Goal: Task Accomplishment & Management: Manage account settings

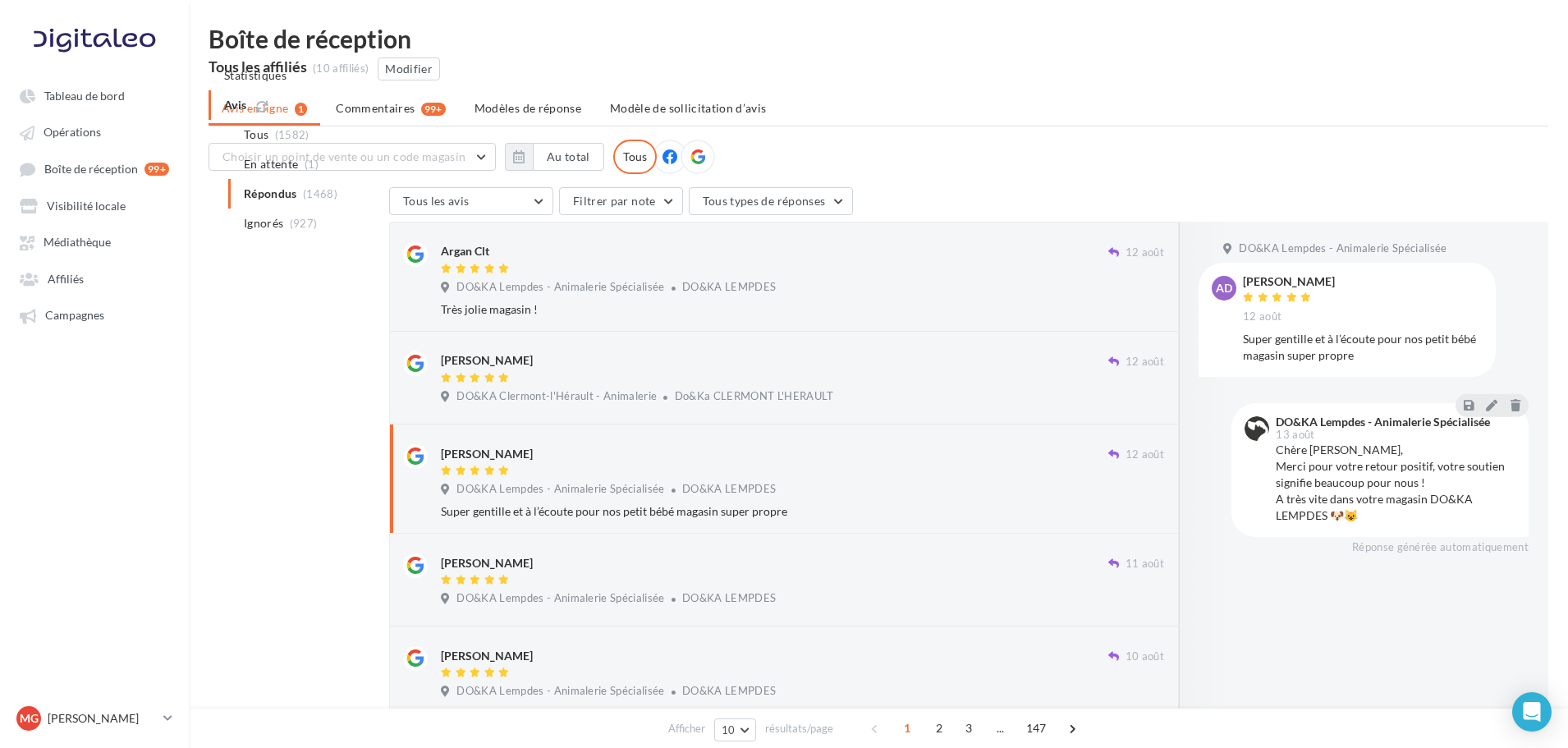
scroll to position [127, 0]
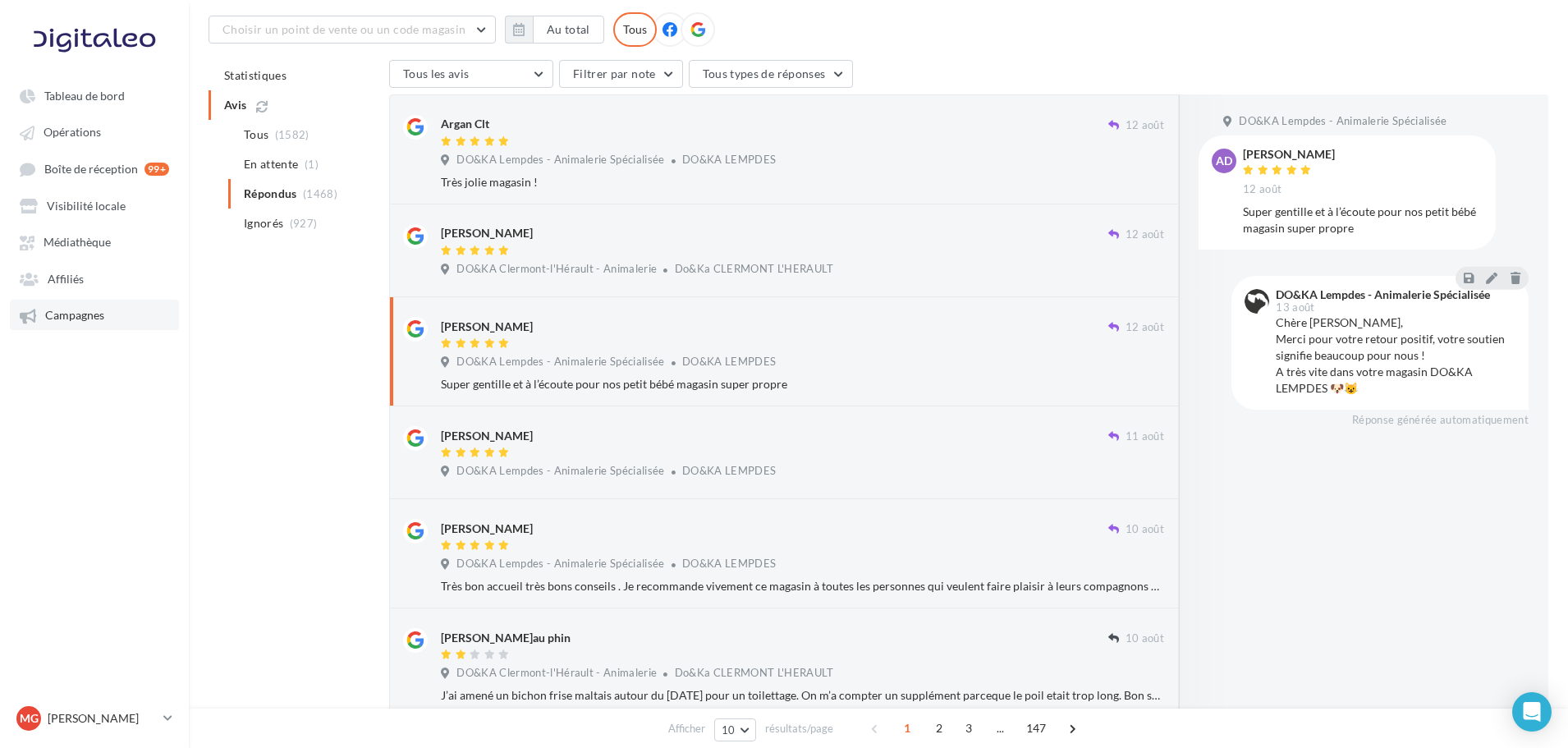
click at [78, 322] on span "Campagnes" at bounding box center [74, 315] width 59 height 14
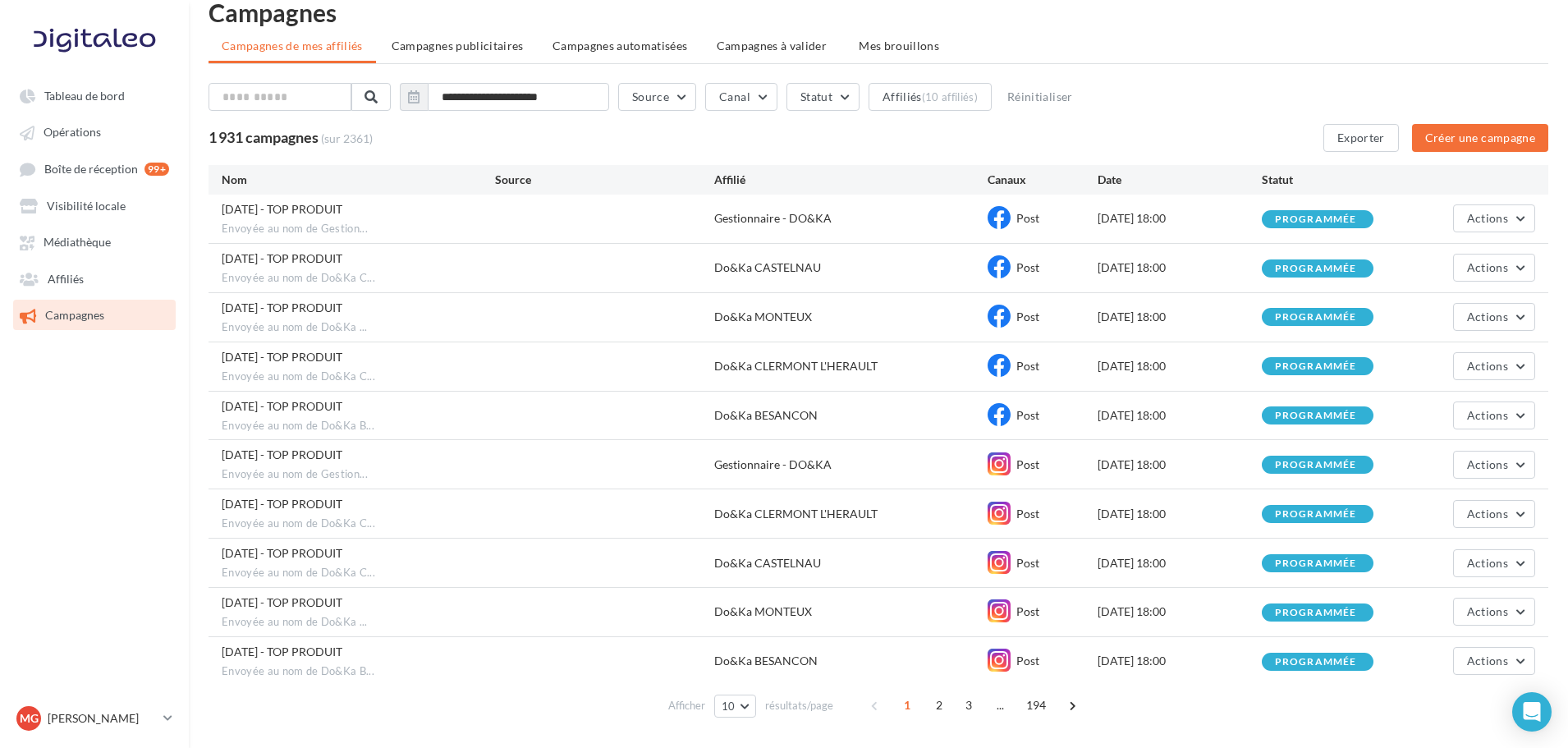
scroll to position [86, 0]
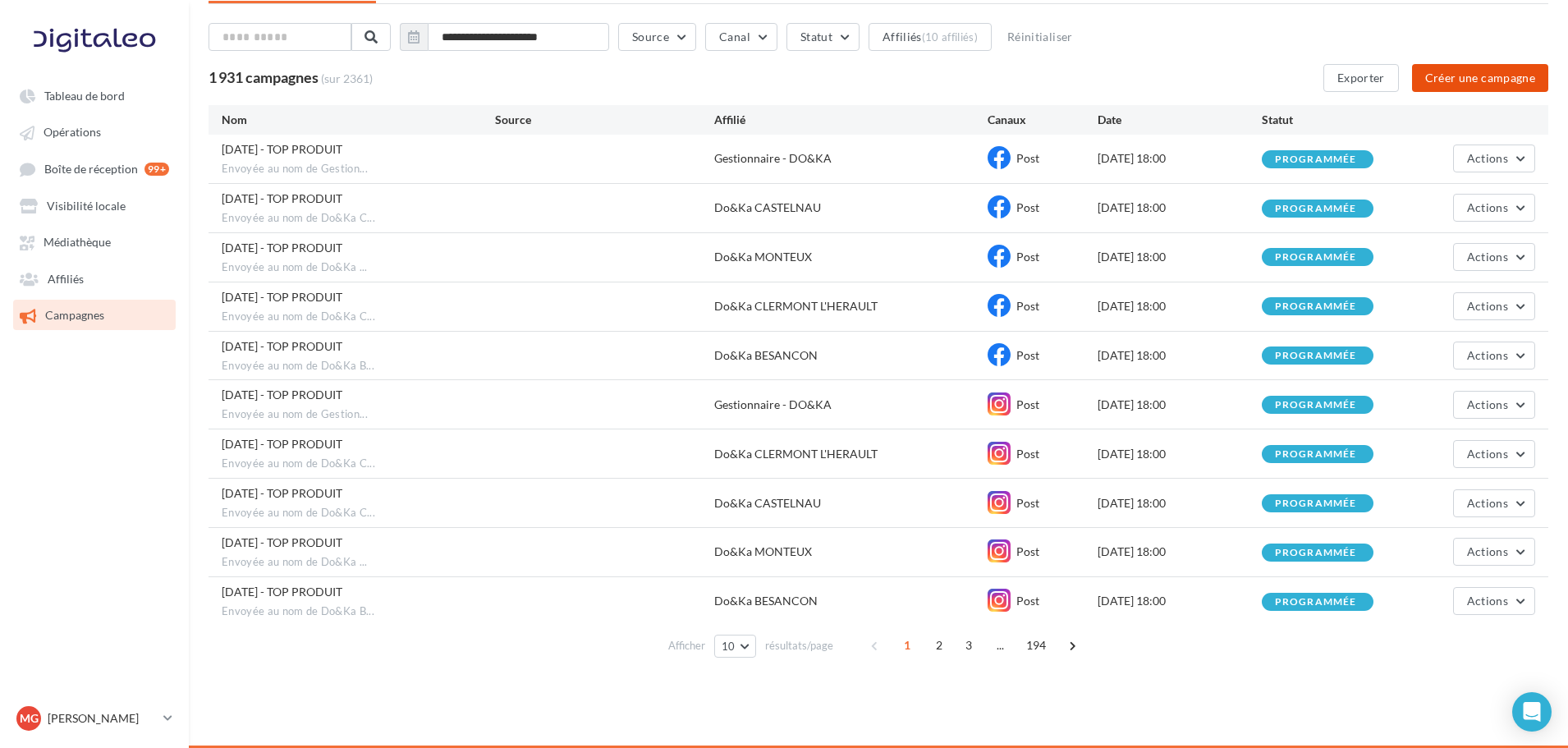
click at [1439, 85] on button "Créer une campagne" at bounding box center [1480, 77] width 136 height 28
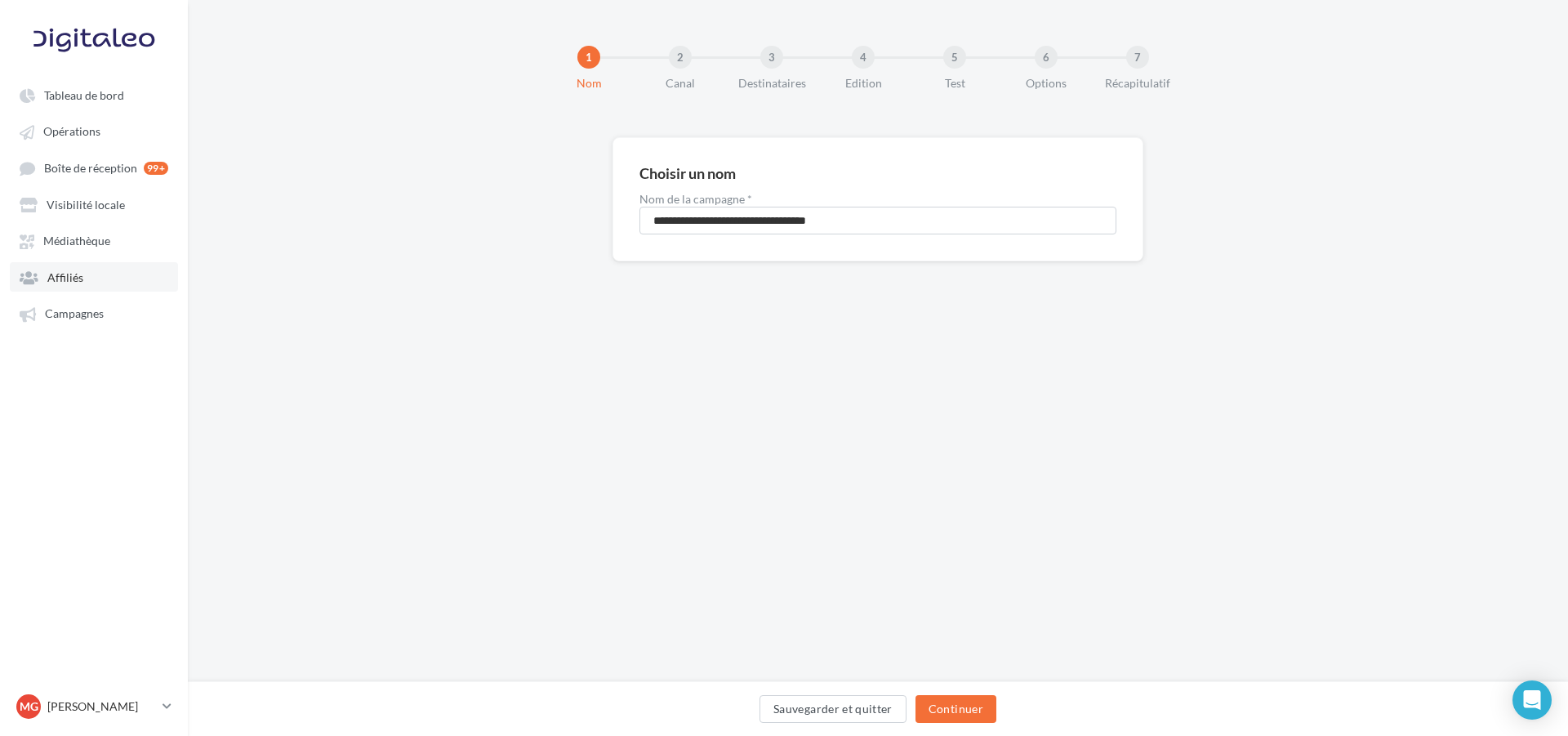
click at [99, 281] on link "Affiliés" at bounding box center [93, 276] width 168 height 29
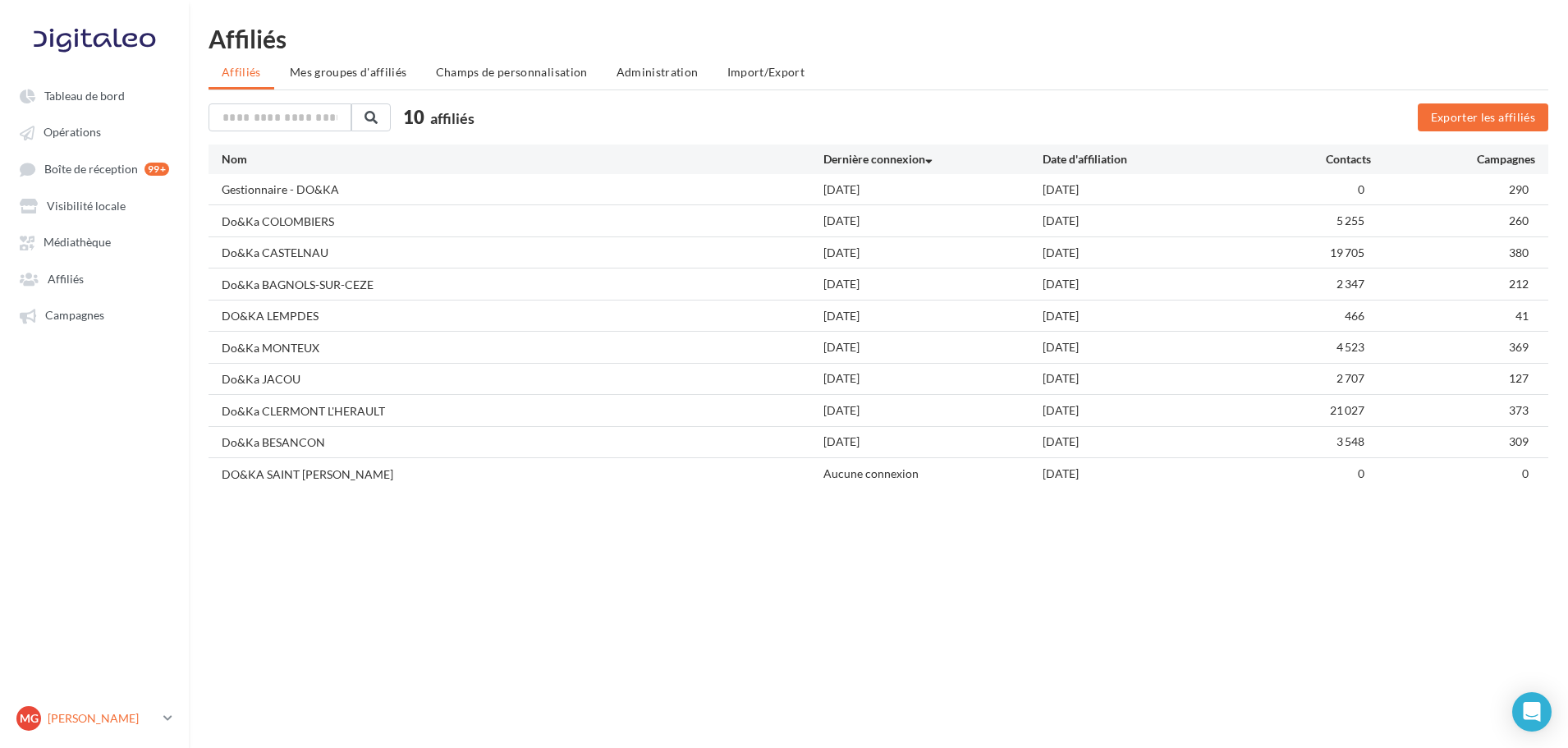
click at [97, 726] on div "MG [PERSON_NAME] [EMAIL_ADDRESS][DOMAIN_NAME]" at bounding box center [86, 718] width 140 height 24
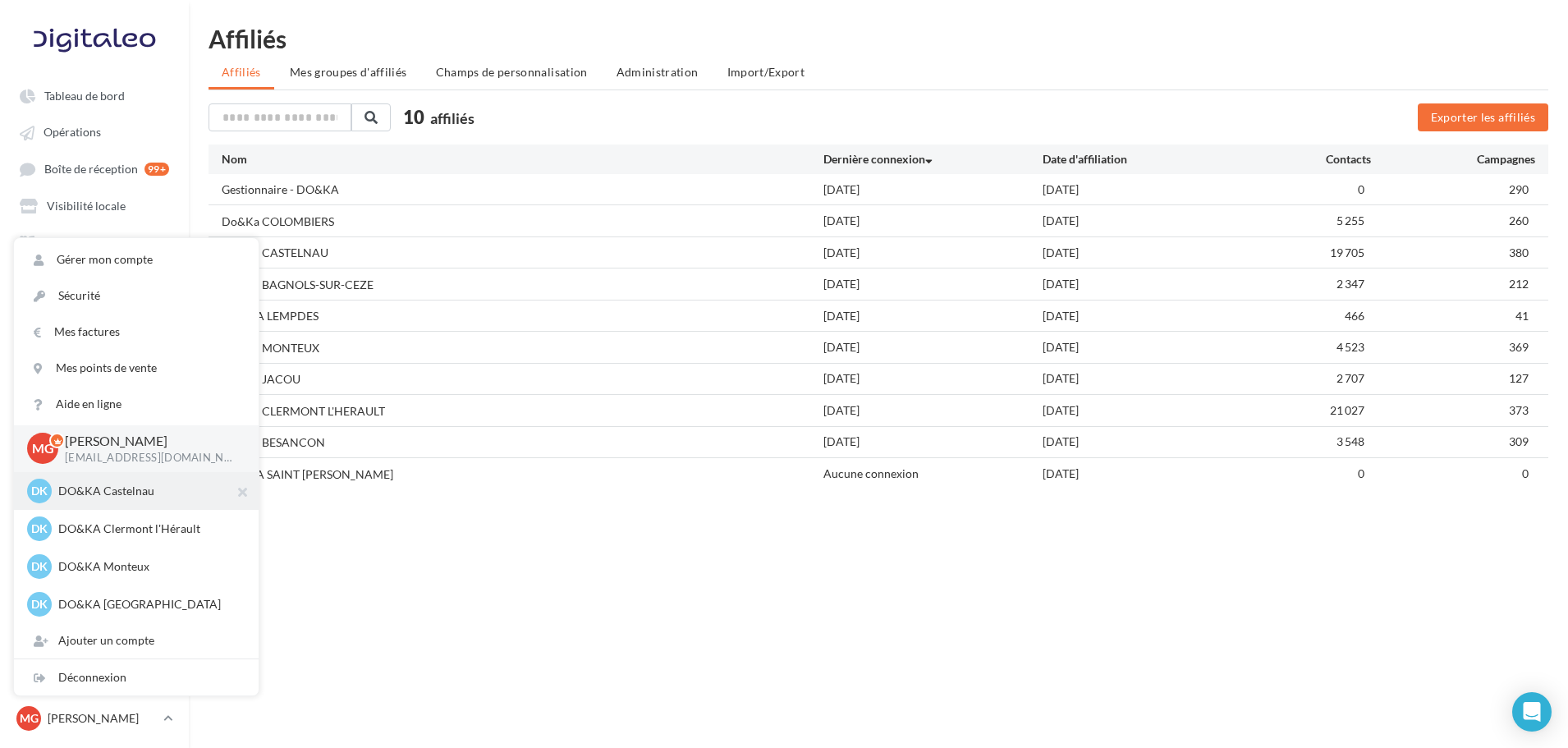
click at [125, 502] on div "DK DO&KA Castelnau [EMAIL_ADDRESS][DOMAIN_NAME]" at bounding box center [136, 491] width 218 height 24
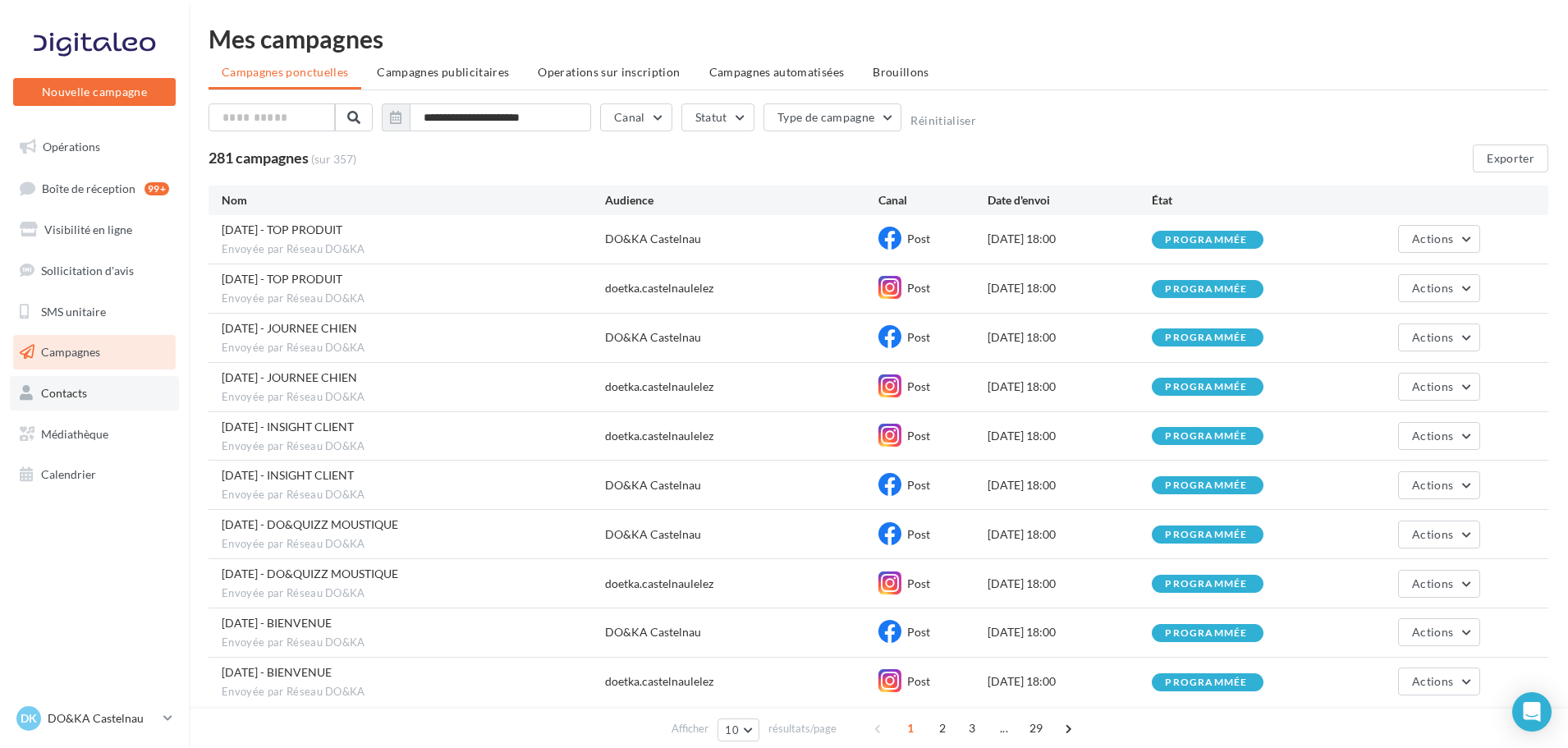
click at [96, 396] on link "Contacts" at bounding box center [94, 393] width 169 height 34
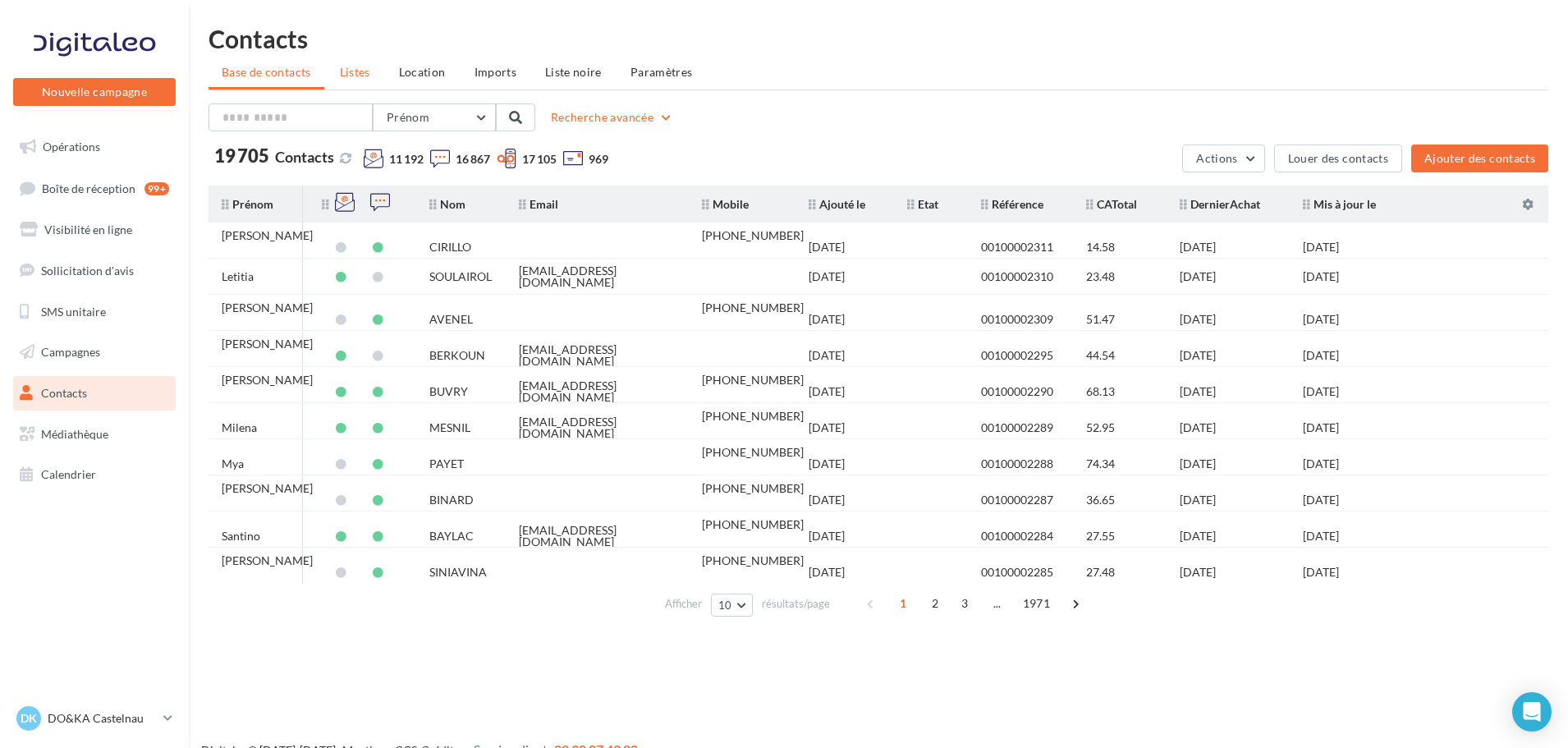
click at [369, 73] on span "Listes" at bounding box center [354, 71] width 30 height 14
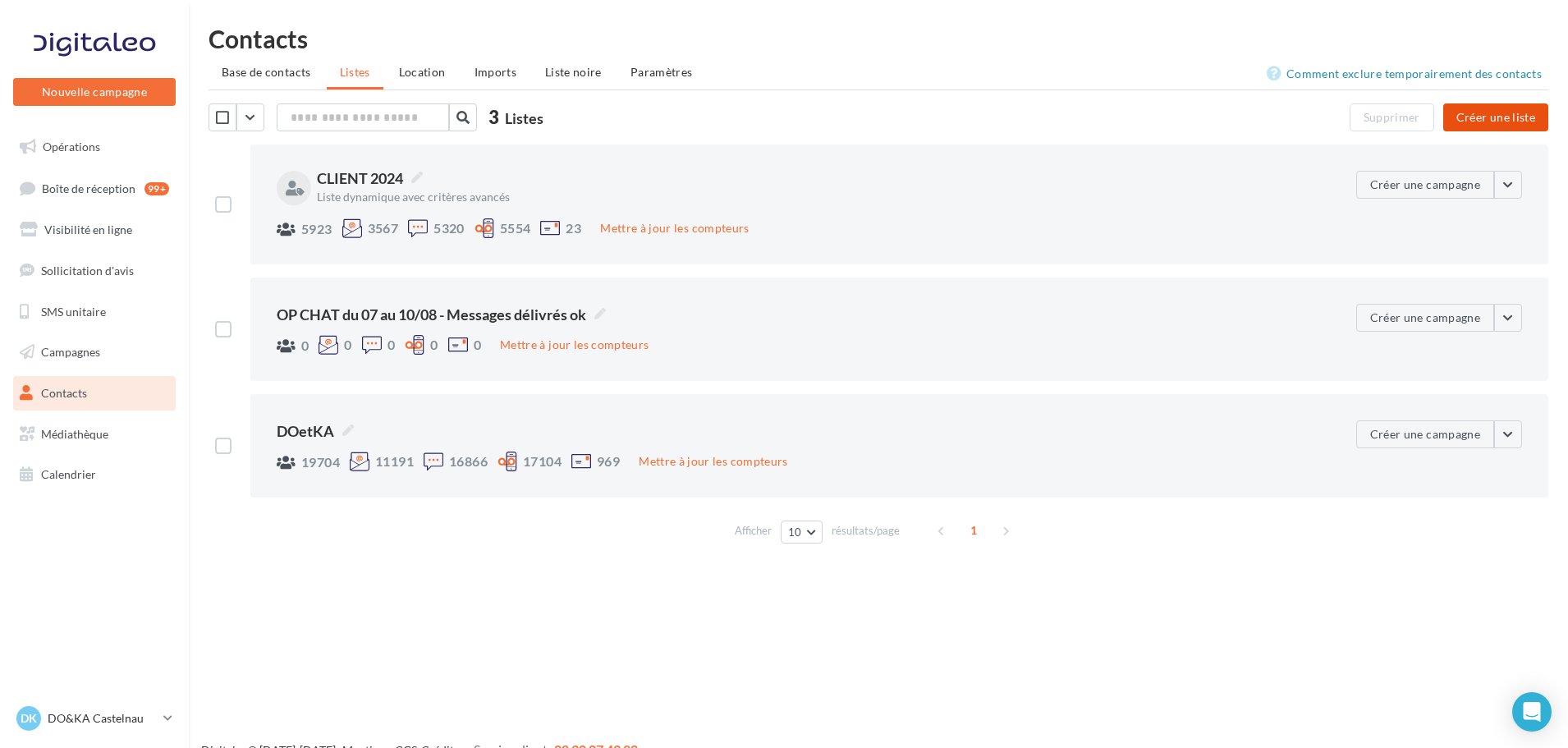
click at [1491, 124] on button "Créer une liste" at bounding box center [1496, 117] width 105 height 28
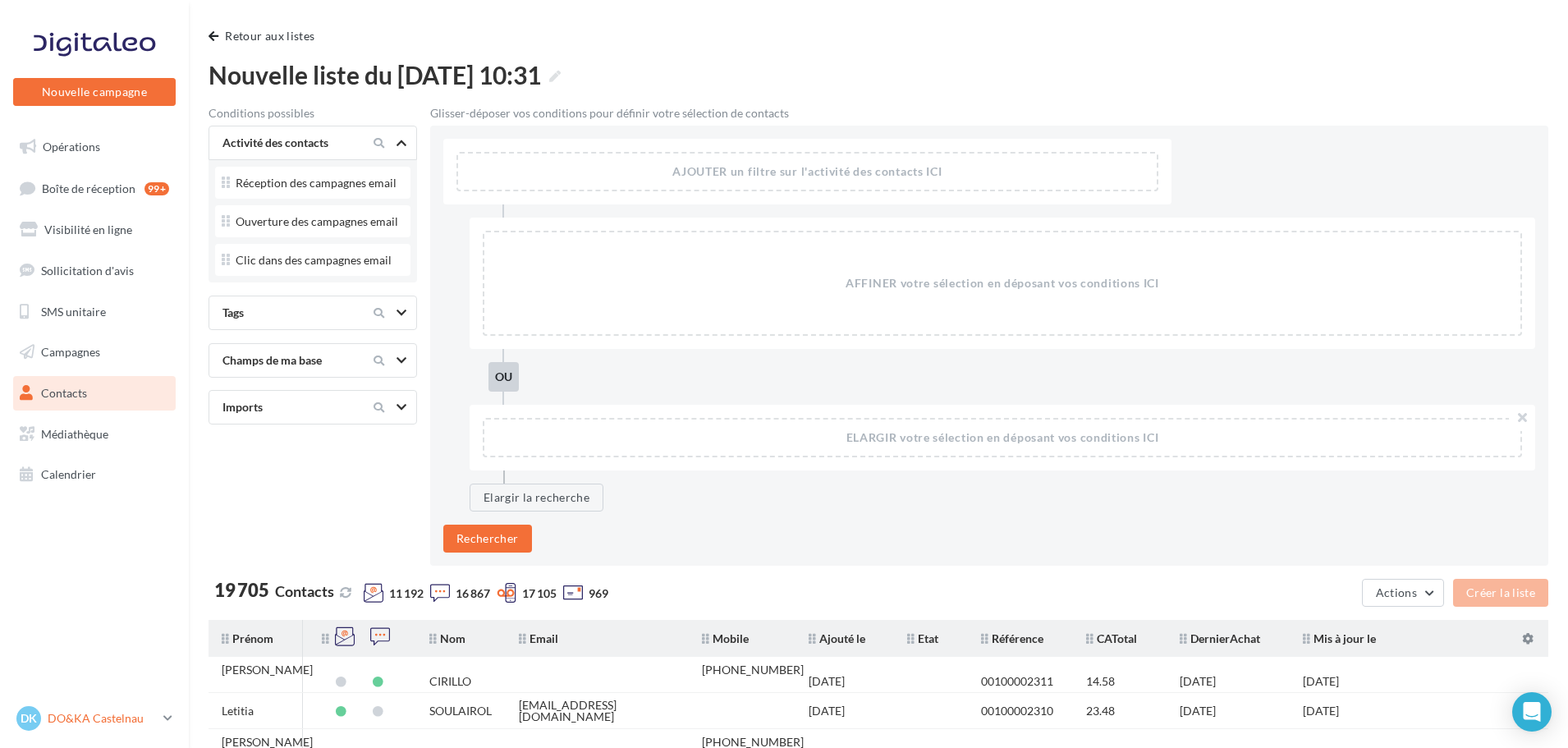
click at [150, 719] on p "DO&KA Castelnau" at bounding box center [103, 719] width 110 height 17
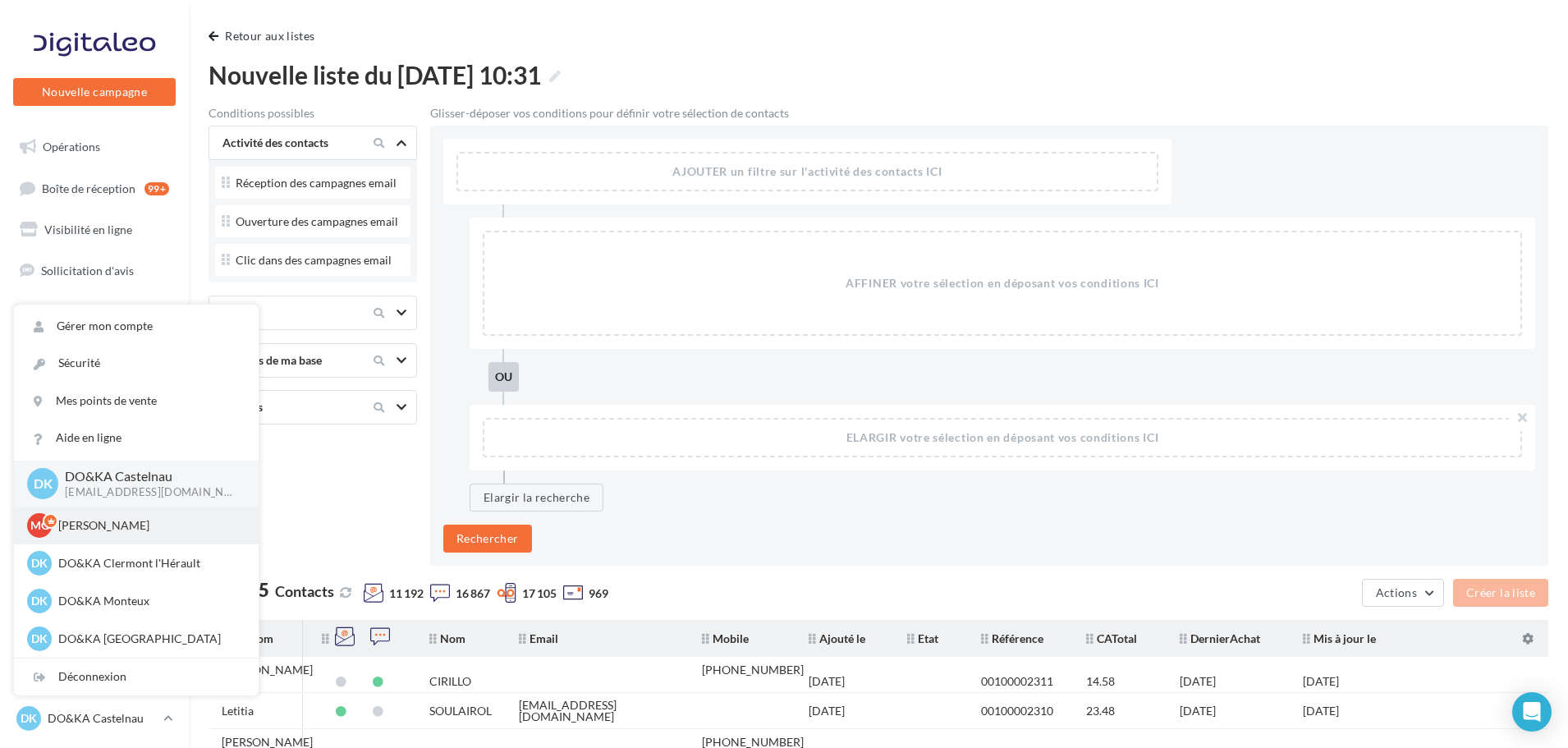
click at [131, 525] on p "[PERSON_NAME]" at bounding box center [149, 526] width 181 height 17
